Goal: Transaction & Acquisition: Purchase product/service

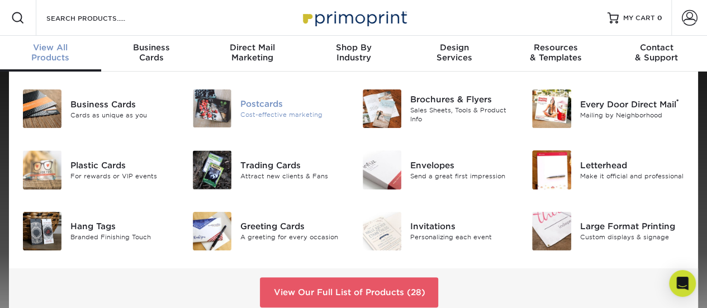
scroll to position [56, 0]
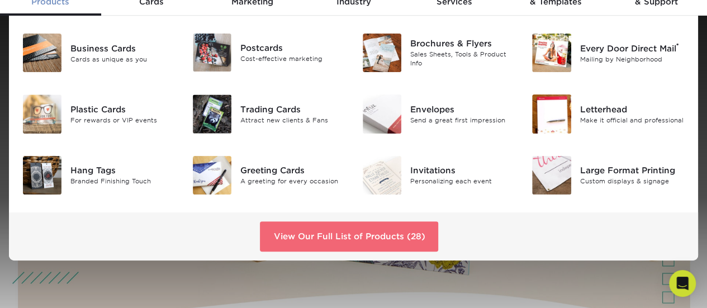
click at [361, 231] on link "View Our Full List of Products (28)" at bounding box center [349, 236] width 178 height 30
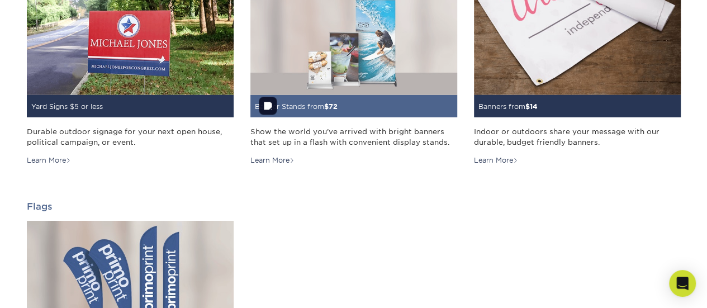
scroll to position [1732, 0]
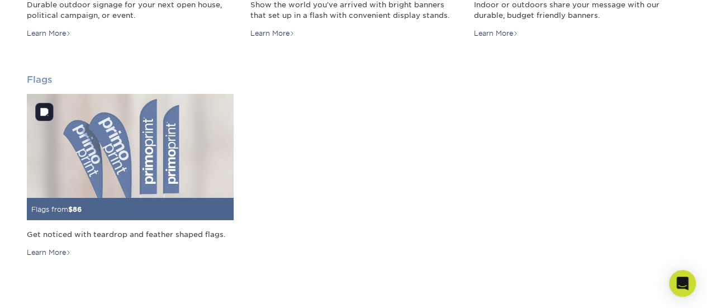
click at [185, 164] on img at bounding box center [130, 145] width 207 height 103
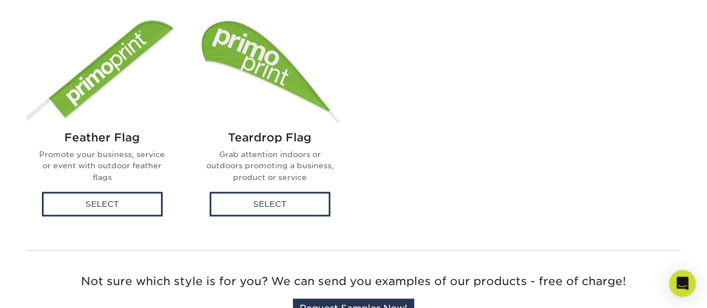
scroll to position [447, 0]
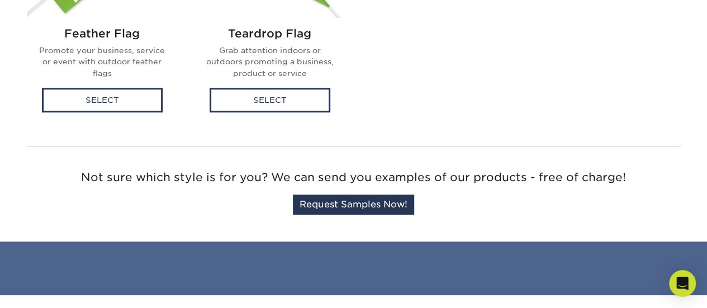
click at [444, 66] on div "Feather Flag Promote your business, service or event with outdoor feather flags…" at bounding box center [353, 24] width 670 height 225
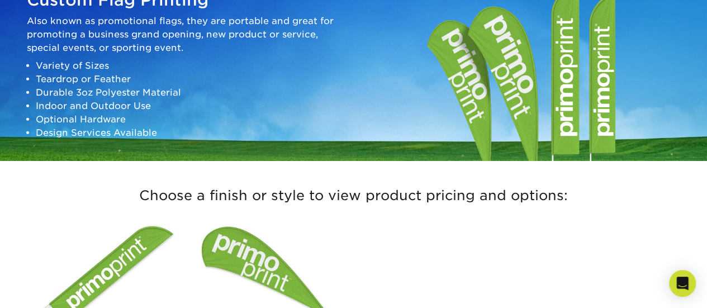
scroll to position [0, 0]
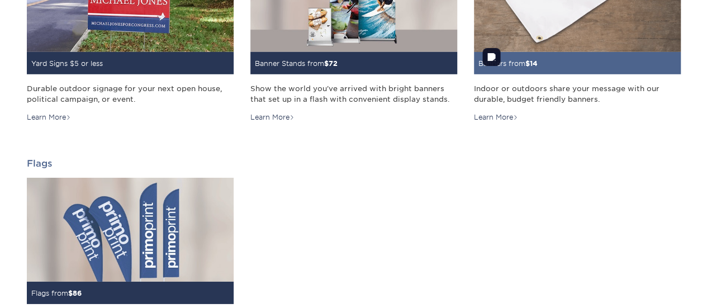
scroll to position [1508, 0]
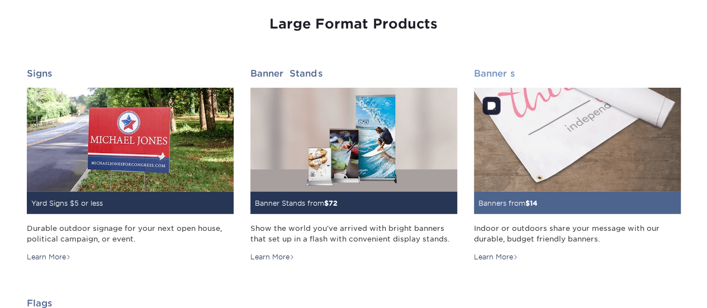
click at [527, 168] on img at bounding box center [577, 139] width 207 height 103
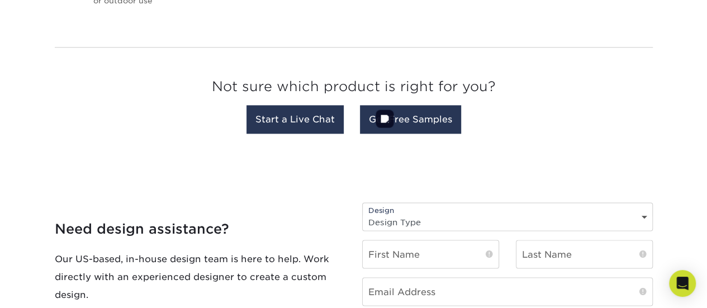
scroll to position [782, 0]
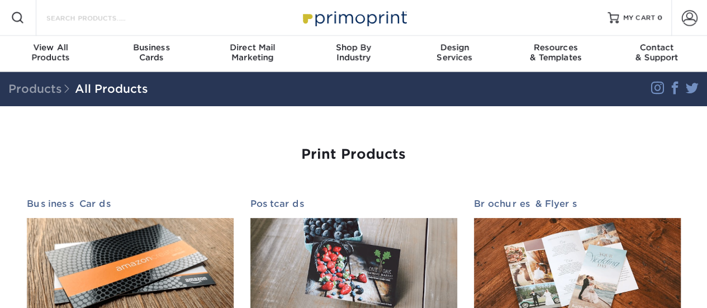
click at [105, 23] on input "Search Products" at bounding box center [99, 17] width 109 height 13
type input "table cloth"
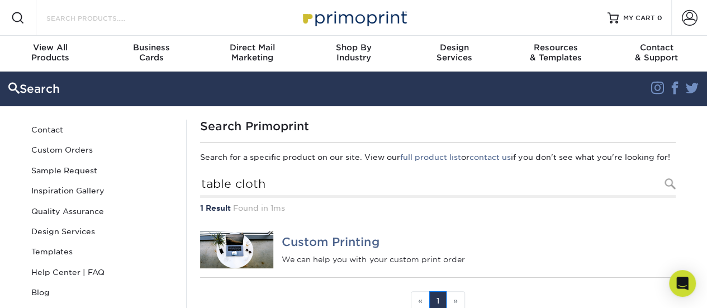
click at [116, 13] on input "Search Products" at bounding box center [99, 17] width 109 height 13
click at [45, 47] on span "View All" at bounding box center [50, 47] width 101 height 10
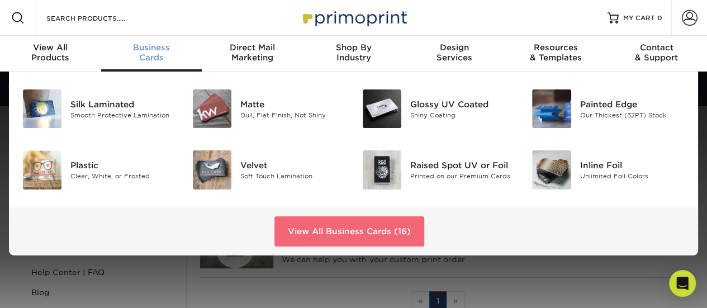
click at [315, 238] on link "View All Business Cards (16)" at bounding box center [349, 231] width 150 height 30
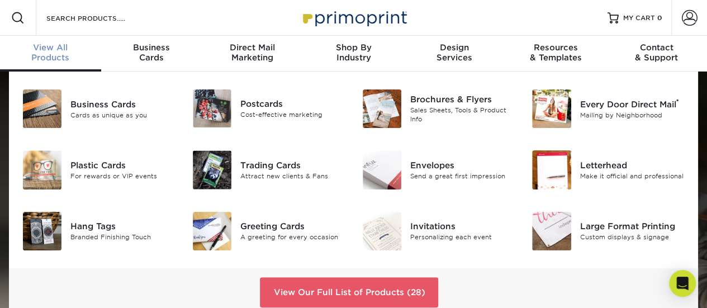
click at [59, 44] on span "View All" at bounding box center [50, 47] width 101 height 10
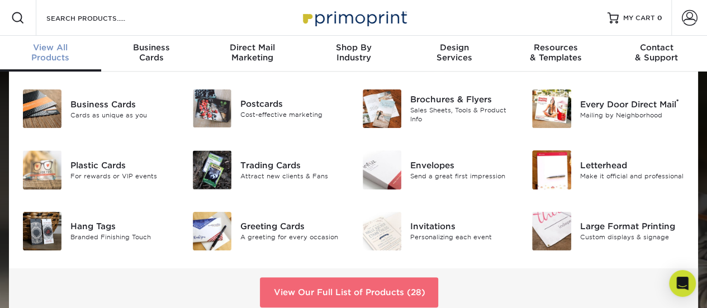
click at [335, 290] on link "View Our Full List of Products (28)" at bounding box center [349, 292] width 178 height 30
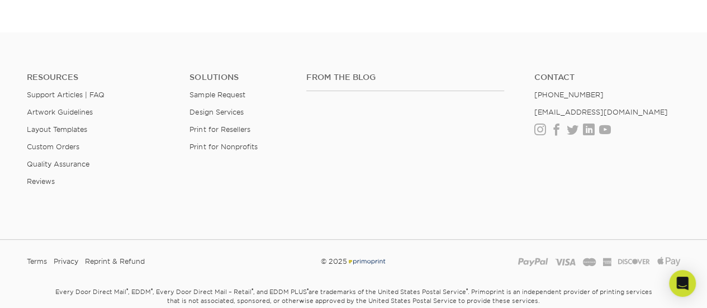
scroll to position [2227, 0]
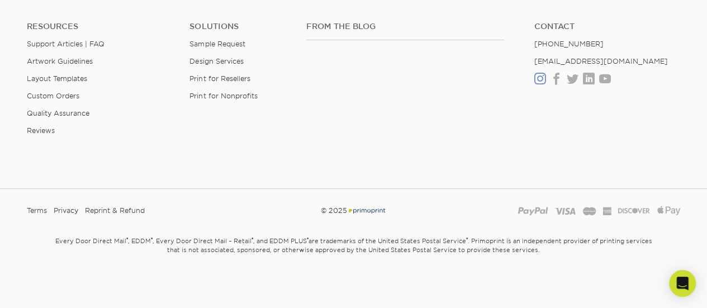
click at [539, 82] on link "Instagram" at bounding box center [540, 78] width 12 height 9
click at [556, 75] on link "Facebook" at bounding box center [556, 78] width 12 height 9
click at [573, 83] on link "Twitter" at bounding box center [572, 78] width 12 height 9
click at [593, 81] on link "LinkedIn" at bounding box center [589, 78] width 12 height 9
click at [612, 74] on ul "Contact [PHONE_NUMBER] [EMAIL_ADDRESS][DOMAIN_NAME] Instagram Facebook Twitter …" at bounding box center [607, 53] width 163 height 63
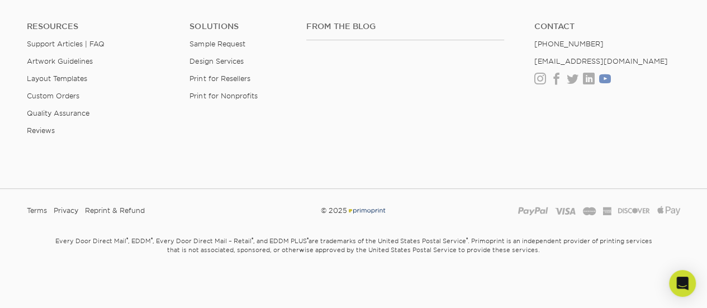
click at [605, 78] on link "Youtube" at bounding box center [605, 78] width 12 height 9
